Goal: Task Accomplishment & Management: Manage account settings

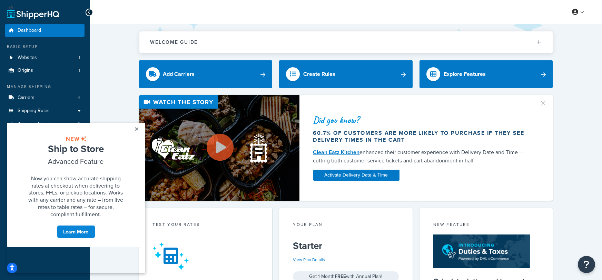
click at [113, 78] on div "Welcome Guide ShipperHQ: An Overview Carrier Setup Shipping Rules Overview Comm…" at bounding box center [346, 281] width 513 height 515
click at [138, 132] on link "×" at bounding box center [137, 129] width 12 height 12
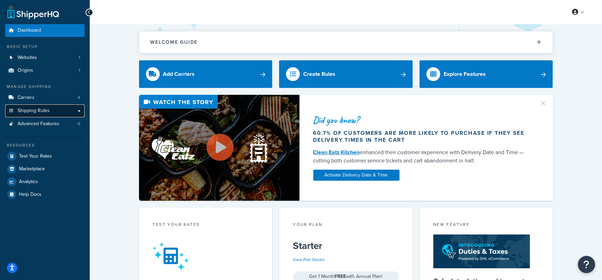
click at [29, 112] on span "Shipping Rules" at bounding box center [34, 111] width 32 height 6
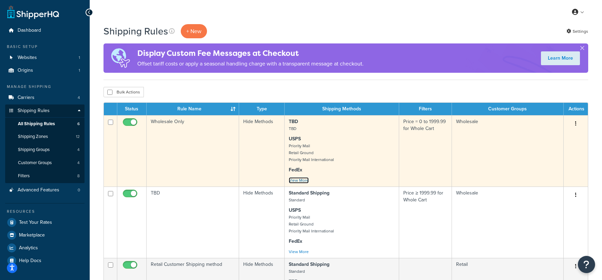
click at [304, 182] on link "View More" at bounding box center [299, 180] width 20 height 6
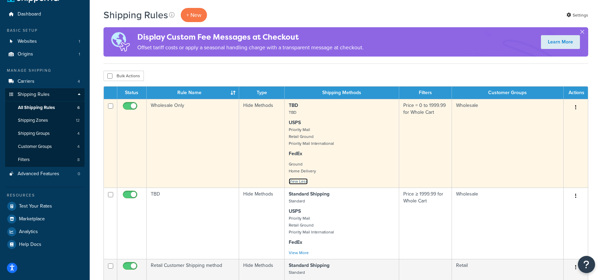
scroll to position [15, 0]
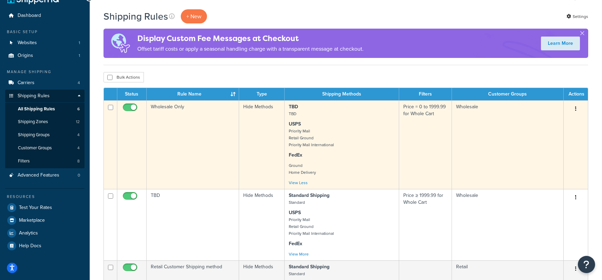
click at [576, 109] on icon "button" at bounding box center [575, 108] width 1 height 5
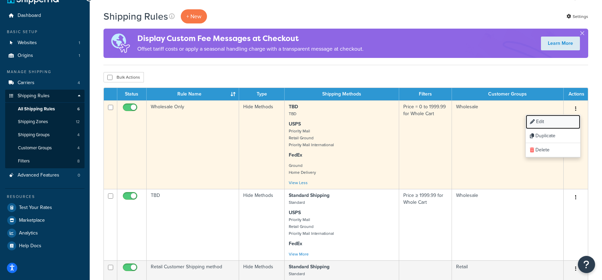
click at [561, 120] on link "Edit" at bounding box center [553, 122] width 55 height 14
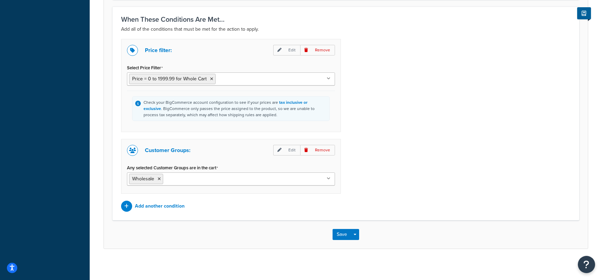
scroll to position [502, 0]
click at [288, 52] on p "Edit" at bounding box center [286, 51] width 27 height 11
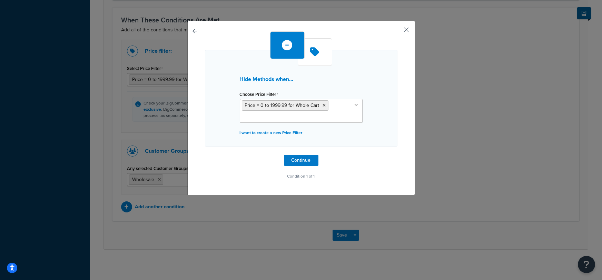
click at [398, 31] on button "button" at bounding box center [397, 32] width 2 height 2
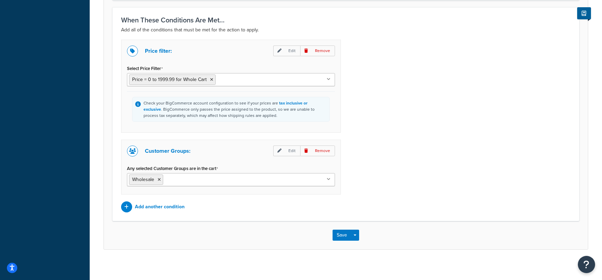
click at [409, 29] on p "Add all of the conditions that must be met for the action to apply." at bounding box center [346, 30] width 450 height 8
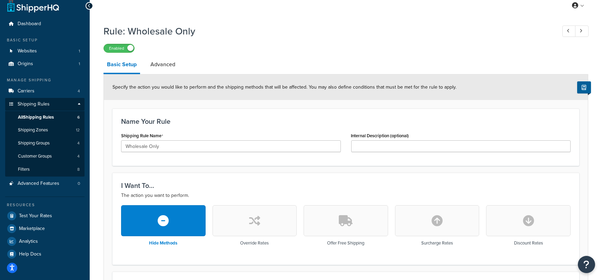
scroll to position [6, 0]
click at [291, 221] on button "button" at bounding box center [255, 221] width 85 height 31
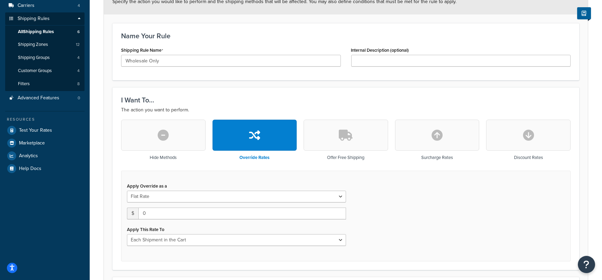
scroll to position [38, 0]
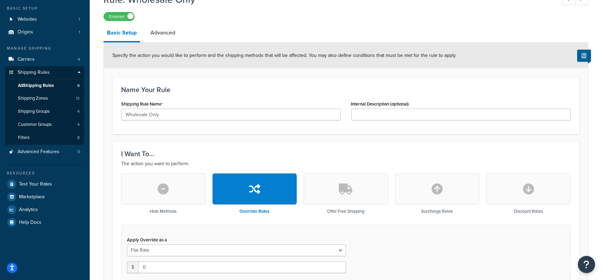
click at [351, 191] on icon "button" at bounding box center [346, 189] width 14 height 11
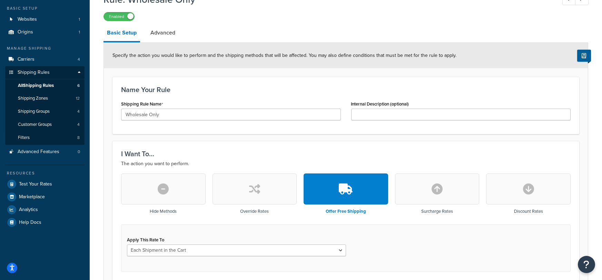
click at [417, 186] on button "button" at bounding box center [437, 189] width 85 height 31
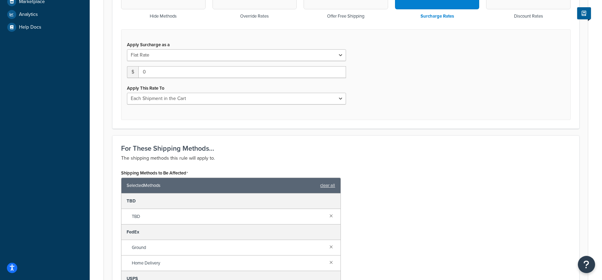
scroll to position [0, 0]
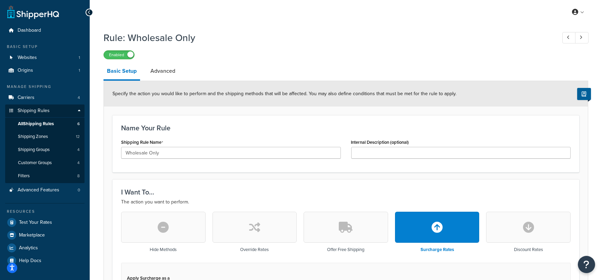
click at [185, 223] on button "button" at bounding box center [163, 227] width 85 height 31
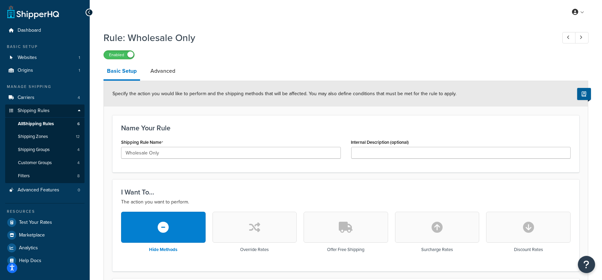
click at [184, 195] on h3 "I Want To..." at bounding box center [346, 192] width 450 height 8
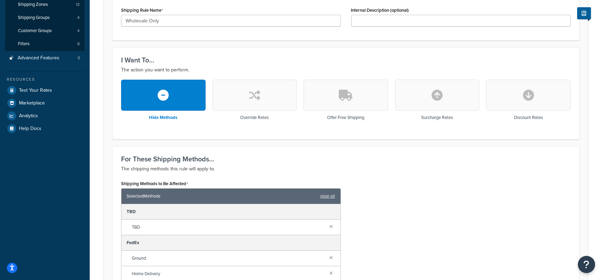
scroll to position [135, 0]
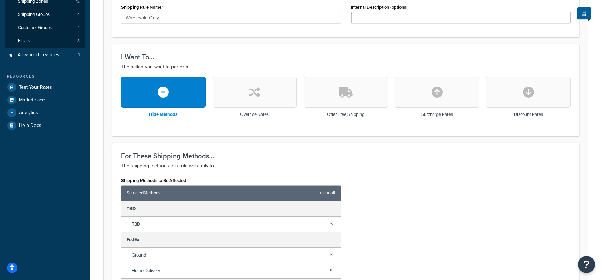
click at [207, 28] on div "Name Your Rule Shipping Rule Name Wholesale Only Internal Description (optional)" at bounding box center [346, 8] width 467 height 57
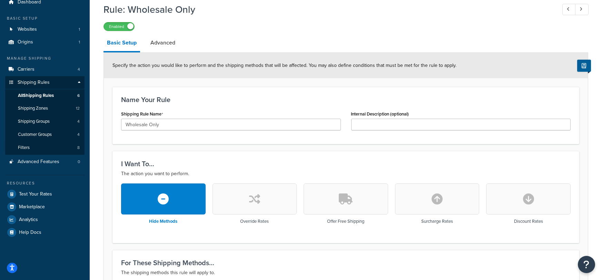
scroll to position [27, 0]
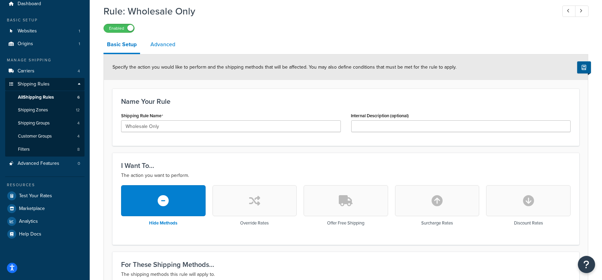
click at [168, 41] on link "Advanced" at bounding box center [163, 44] width 32 height 17
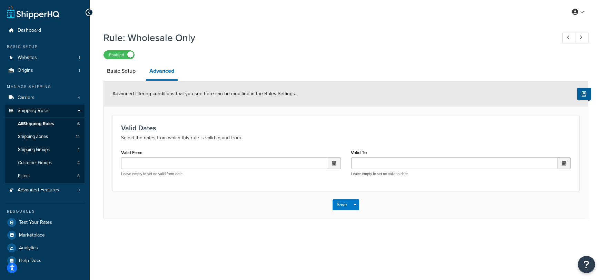
click at [139, 75] on li "Basic Setup" at bounding box center [125, 71] width 42 height 17
click at [26, 132] on link "Shipping Zones 12" at bounding box center [44, 136] width 79 height 13
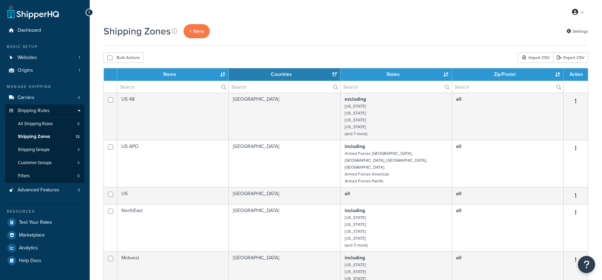
select select "15"
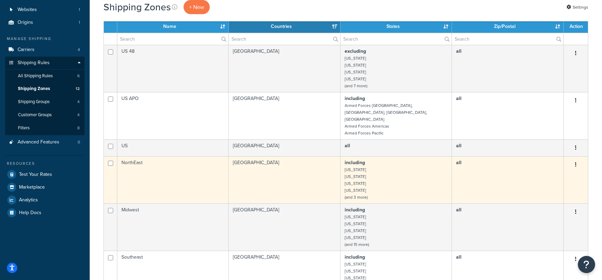
scroll to position [47, 0]
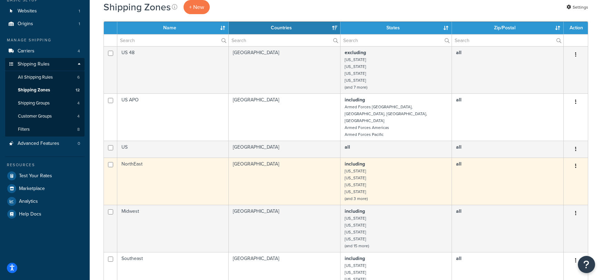
click at [576, 164] on icon "button" at bounding box center [575, 166] width 1 height 5
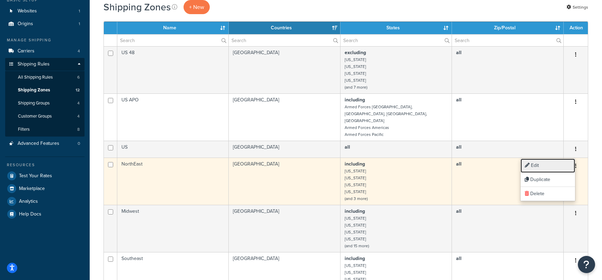
click at [550, 164] on link "Edit" at bounding box center [548, 166] width 55 height 14
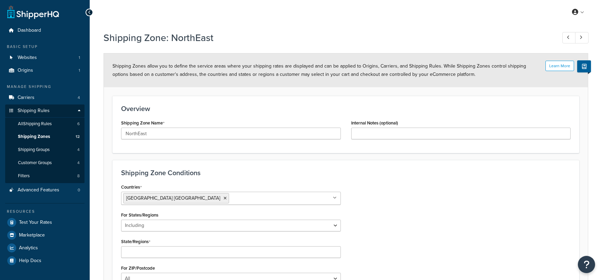
select select "including"
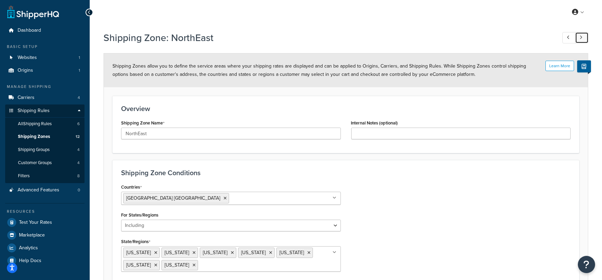
click at [581, 41] on link at bounding box center [581, 37] width 13 height 11
type input "Midwest"
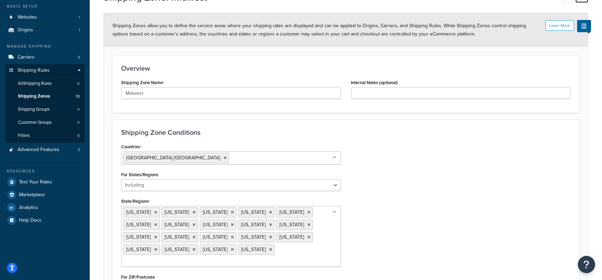
scroll to position [40, 0]
click at [35, 99] on span "Shipping Zones" at bounding box center [34, 97] width 32 height 6
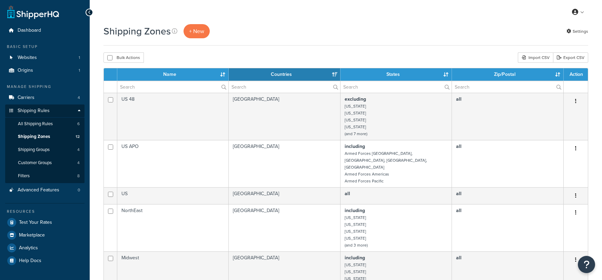
select select "15"
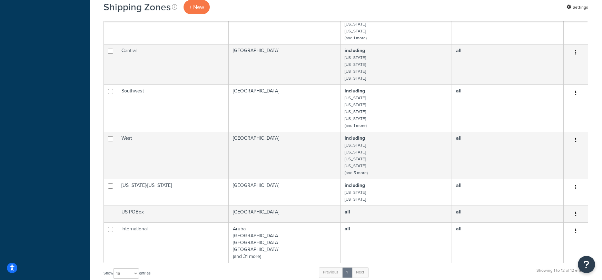
scroll to position [303, 0]
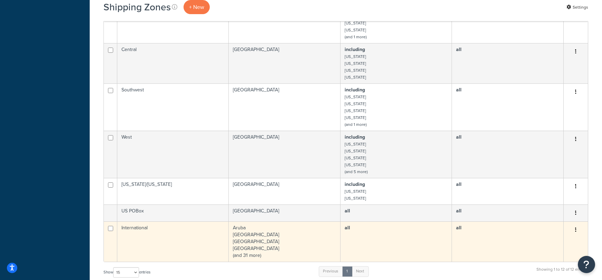
click at [167, 222] on td "International" at bounding box center [172, 242] width 111 height 40
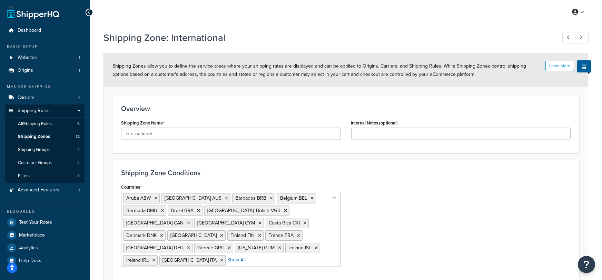
click at [160, 255] on div "Aruba [GEOGRAPHIC_DATA] [GEOGRAPHIC_DATA] [GEOGRAPHIC_DATA] [GEOGRAPHIC_DATA] […" at bounding box center [231, 229] width 220 height 75
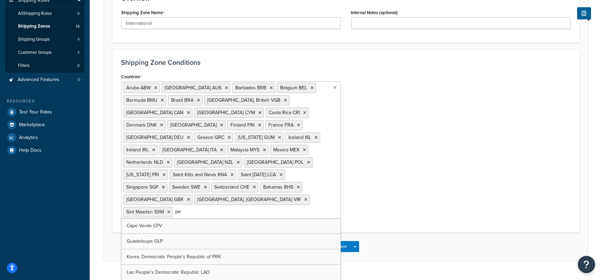
type input "p"
type input "r"
type input "a"
type input "u"
click at [437, 233] on div "Save Save Dropdown Save and Edit Save and Duplicate Save and Create New" at bounding box center [346, 247] width 484 height 28
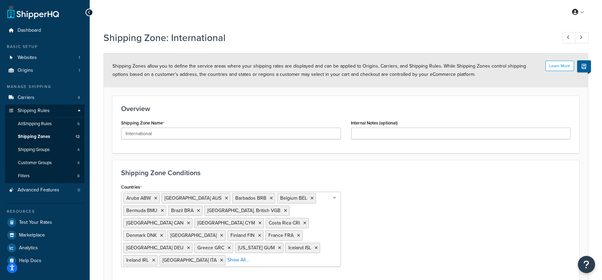
scroll to position [36, 0]
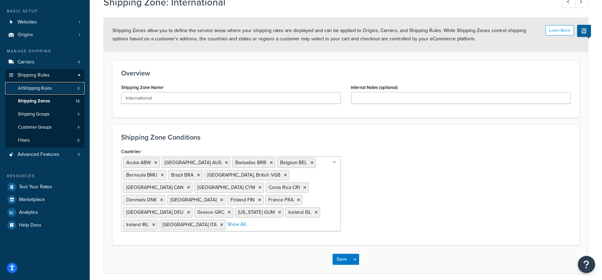
click at [20, 89] on span "All Shipping Rules" at bounding box center [35, 89] width 34 height 6
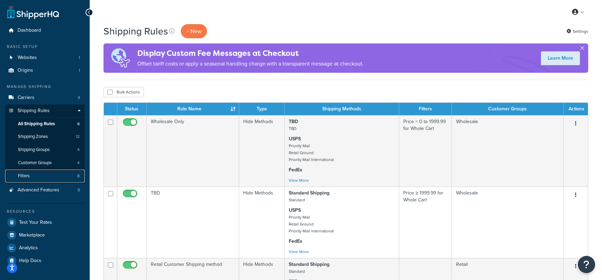
click at [25, 177] on span "Filters" at bounding box center [24, 176] width 12 height 6
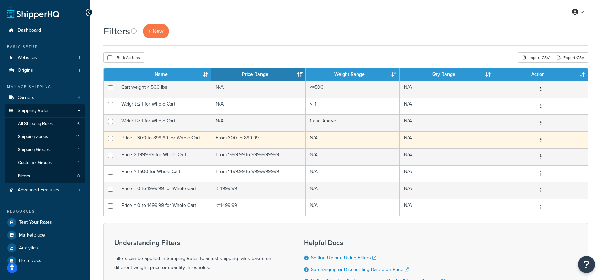
click at [163, 139] on td "Price = 300 to 899.99 for Whole Cart" at bounding box center [164, 140] width 94 height 17
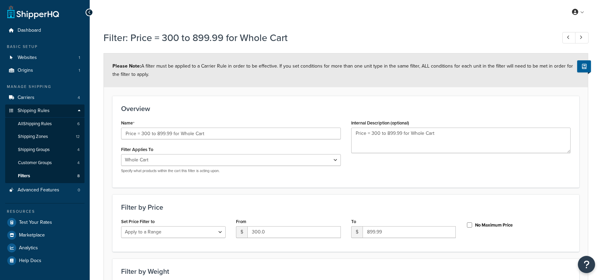
select select "range"
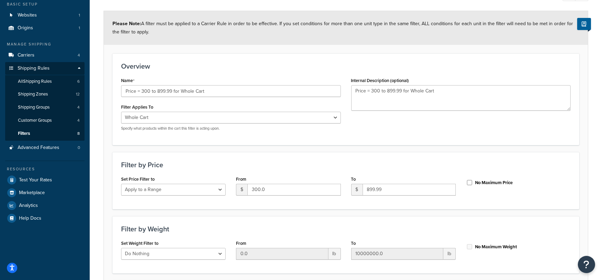
scroll to position [38, 0]
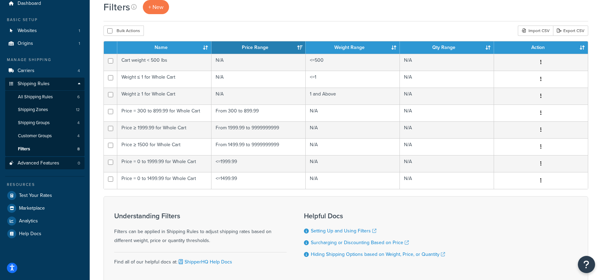
scroll to position [27, 0]
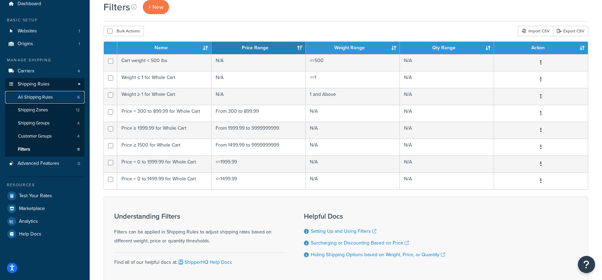
click at [31, 101] on link "All Shipping Rules 6" at bounding box center [44, 97] width 79 height 13
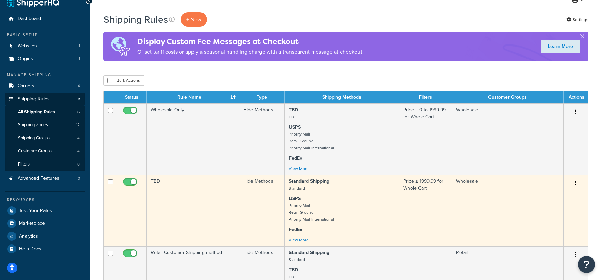
scroll to position [11, 0]
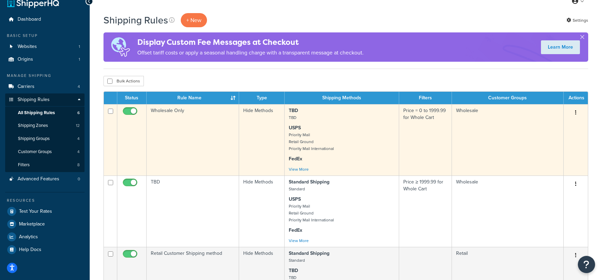
click at [579, 115] on button "button" at bounding box center [576, 112] width 10 height 11
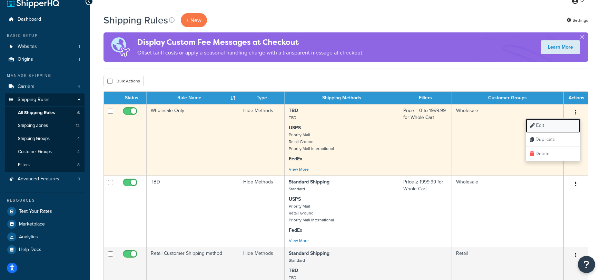
click at [561, 127] on link "Edit" at bounding box center [553, 126] width 55 height 14
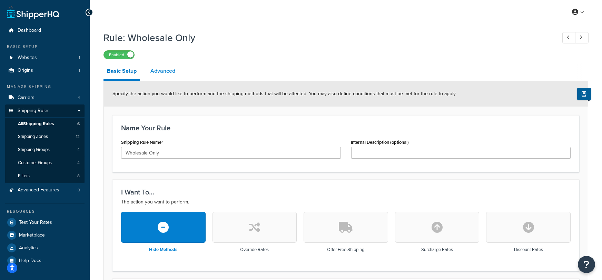
click at [151, 78] on link "Advanced" at bounding box center [163, 71] width 32 height 17
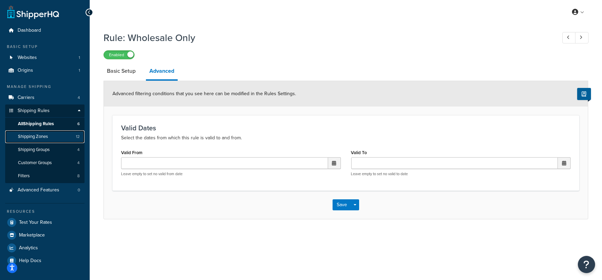
click at [41, 134] on span "Shipping Zones" at bounding box center [33, 137] width 30 height 6
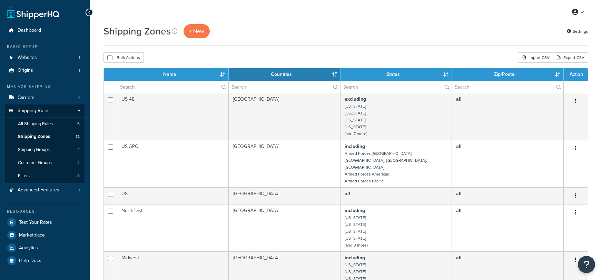
select select "15"
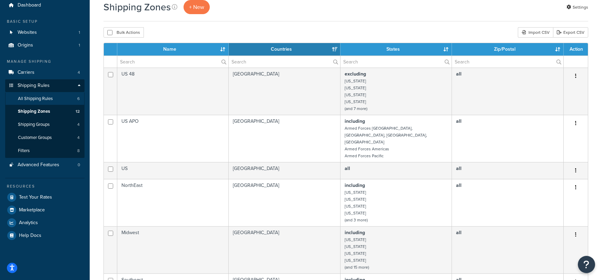
scroll to position [27, 0]
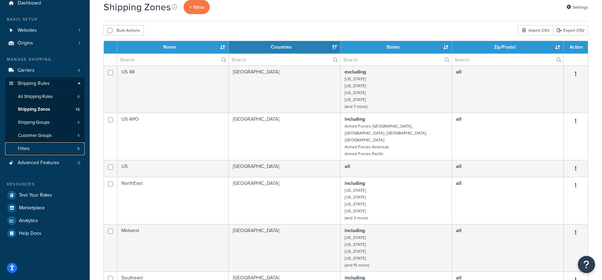
click at [34, 149] on link "Filters 8" at bounding box center [44, 149] width 79 height 13
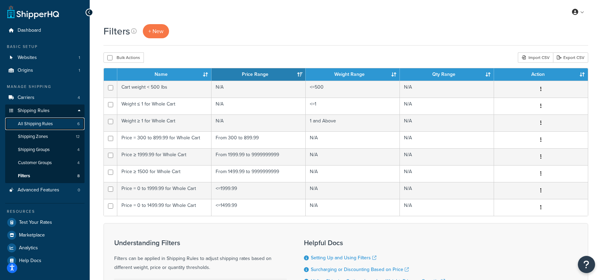
click at [42, 128] on link "All Shipping Rules 6" at bounding box center [44, 124] width 79 height 13
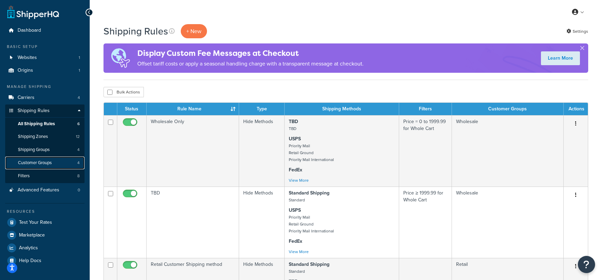
click at [59, 166] on link "Customer Groups 4" at bounding box center [44, 163] width 79 height 13
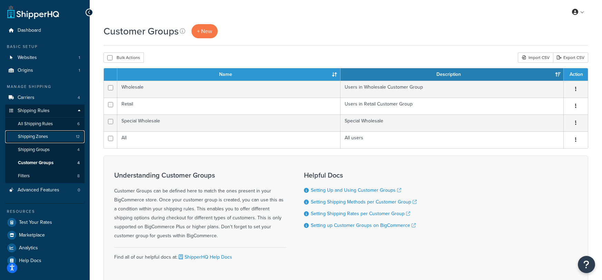
click at [47, 136] on span "Shipping Zones" at bounding box center [33, 137] width 30 height 6
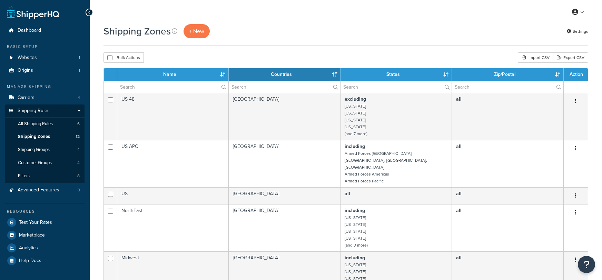
select select "15"
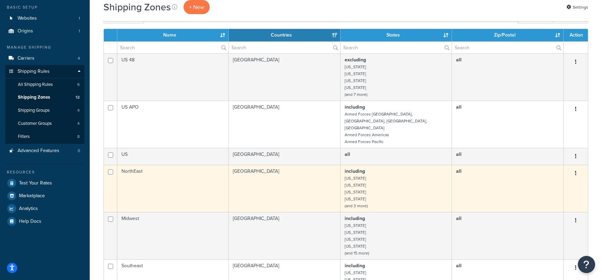
scroll to position [40, 0]
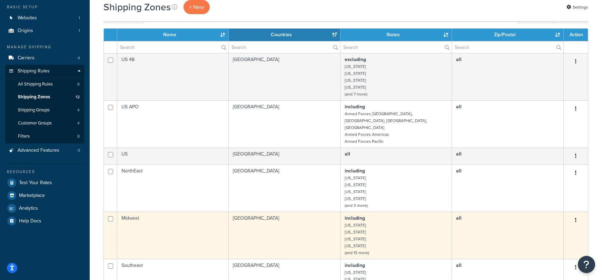
click at [267, 221] on td "[GEOGRAPHIC_DATA]" at bounding box center [285, 235] width 112 height 47
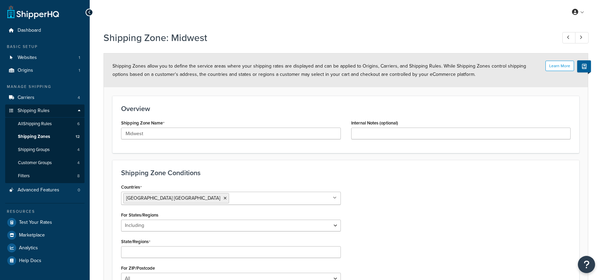
select select "including"
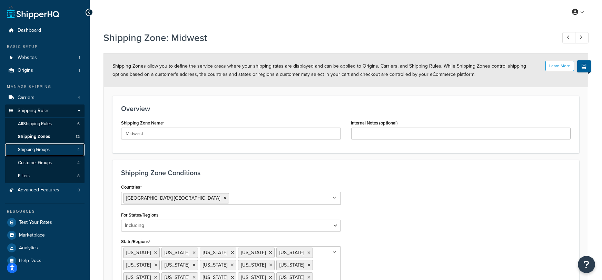
click at [25, 148] on span "Shipping Groups" at bounding box center [34, 150] width 32 height 6
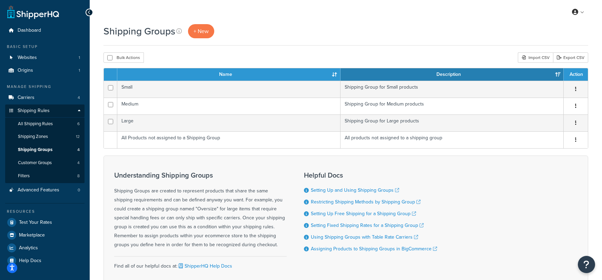
scroll to position [52, 0]
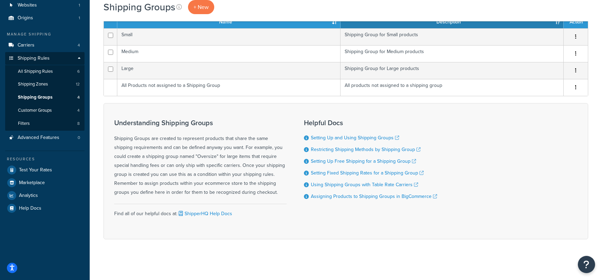
click at [269, 187] on div "Understanding Shipping Groups Shipping Groups are created to represent products…" at bounding box center [200, 158] width 173 height 78
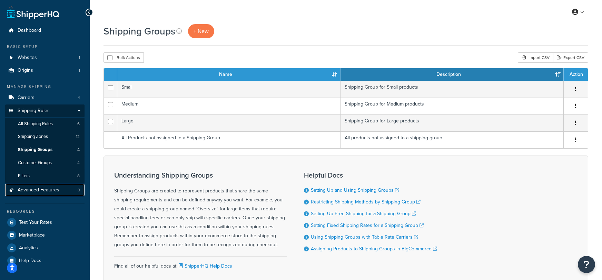
click at [40, 191] on span "Advanced Features" at bounding box center [39, 190] width 42 height 6
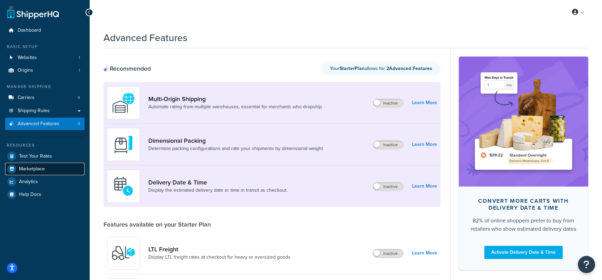
click at [33, 167] on span "Marketplace" at bounding box center [32, 169] width 26 height 6
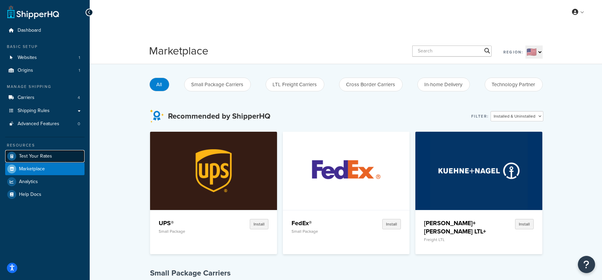
click at [45, 154] on span "Test Your Rates" at bounding box center [35, 157] width 33 height 6
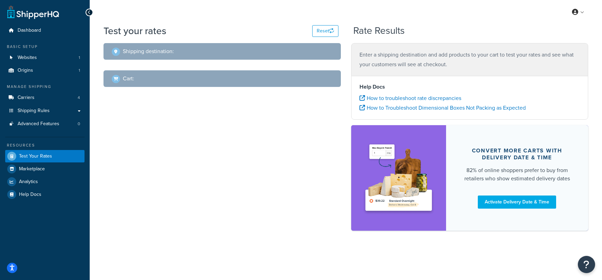
select select "[GEOGRAPHIC_DATA]"
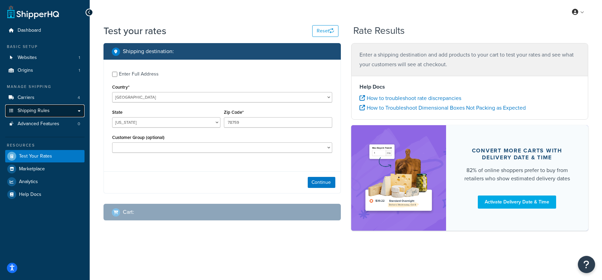
click at [25, 111] on span "Shipping Rules" at bounding box center [34, 111] width 32 height 6
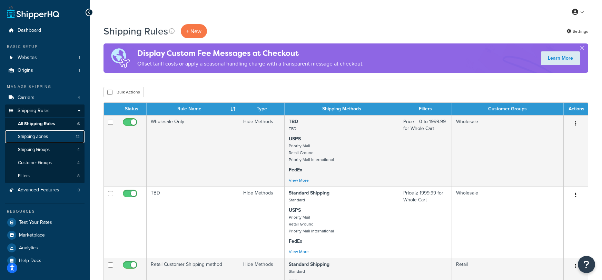
click at [32, 136] on span "Shipping Zones" at bounding box center [33, 137] width 30 height 6
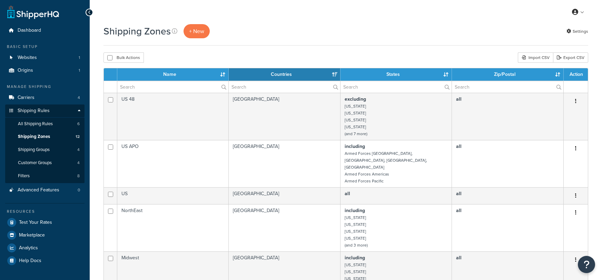
select select "15"
click at [571, 33] on link "Settings" at bounding box center [578, 32] width 22 height 10
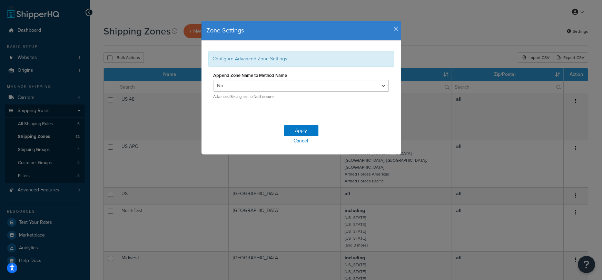
click at [396, 32] on div "Zone Settings" at bounding box center [302, 31] width 200 height 20
click at [394, 26] on icon "button" at bounding box center [396, 29] width 5 height 6
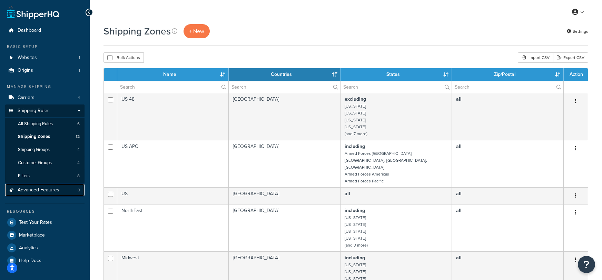
click at [41, 185] on link "Advanced Features 0" at bounding box center [44, 190] width 79 height 13
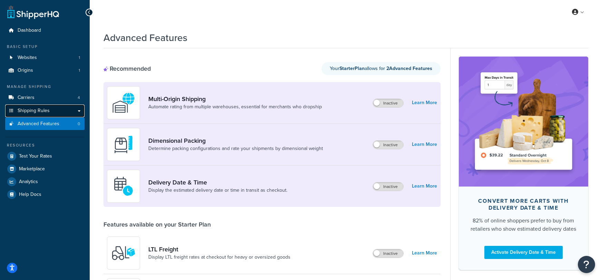
click at [20, 108] on span "Shipping Rules" at bounding box center [34, 111] width 32 height 6
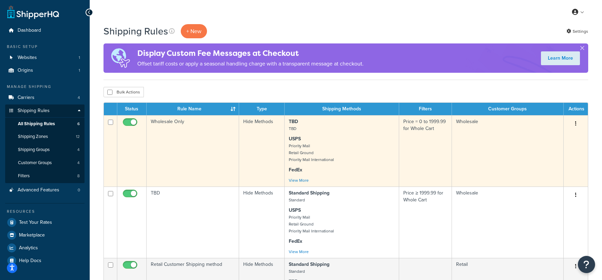
click at [577, 123] on button "button" at bounding box center [576, 123] width 10 height 11
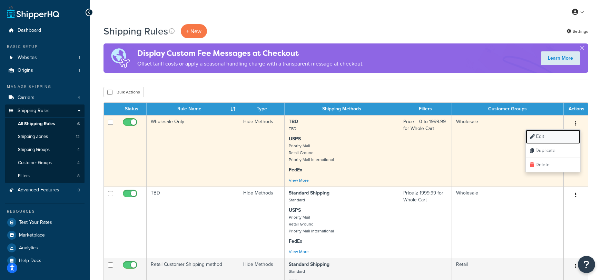
click at [549, 135] on link "Edit" at bounding box center [553, 137] width 55 height 14
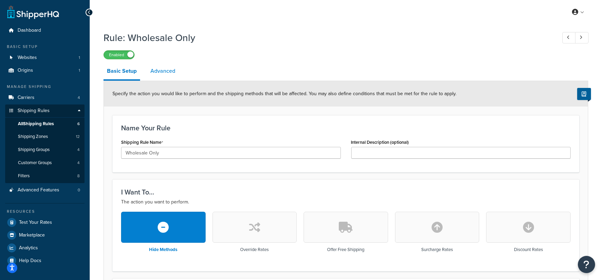
click at [162, 74] on link "Advanced" at bounding box center [163, 71] width 32 height 17
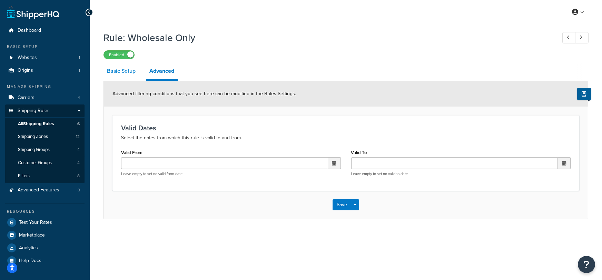
click at [132, 72] on link "Basic Setup" at bounding box center [122, 71] width 36 height 17
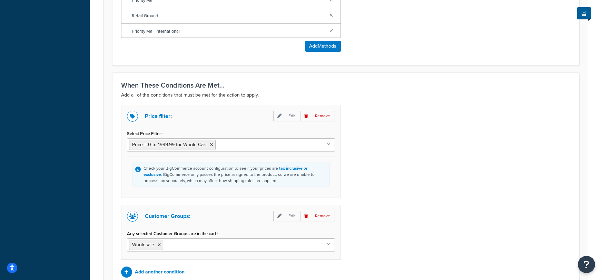
scroll to position [439, 0]
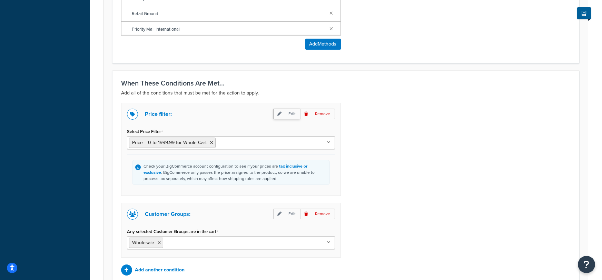
click at [284, 111] on p "Edit" at bounding box center [286, 114] width 27 height 11
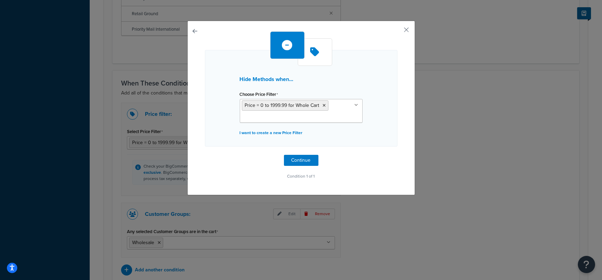
click at [205, 155] on button "button" at bounding box center [205, 155] width 0 height 0
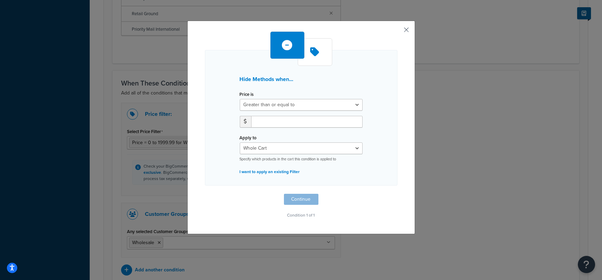
click at [398, 31] on button "button" at bounding box center [397, 32] width 2 height 2
